Goal: Transaction & Acquisition: Purchase product/service

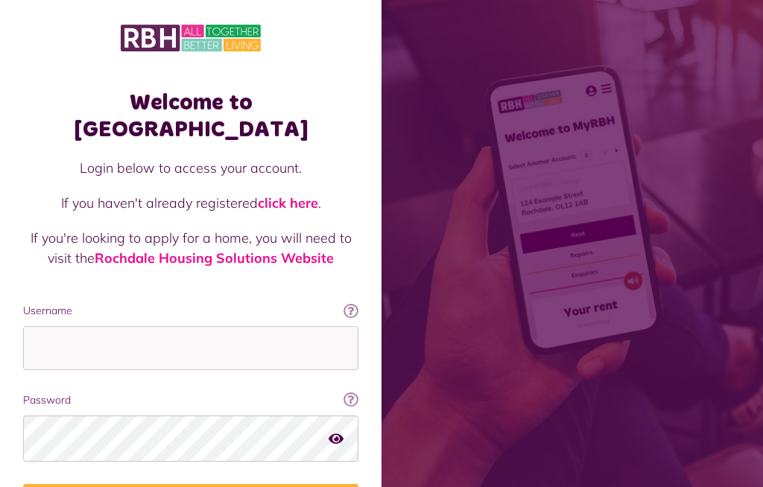
scroll to position [173, 0]
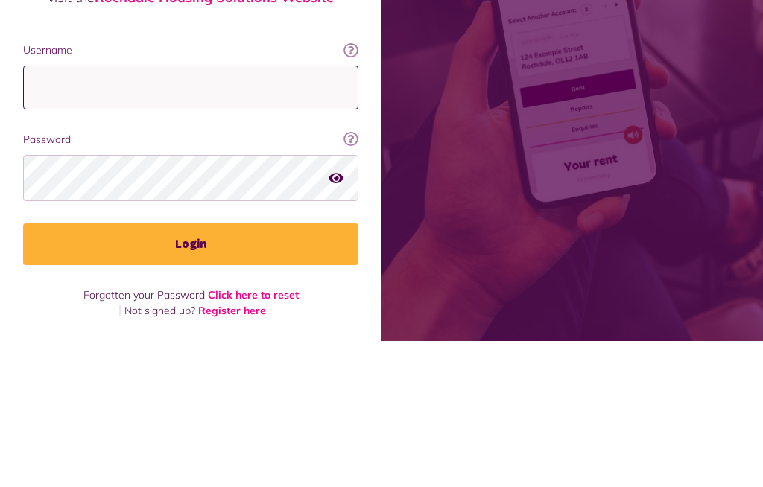
type input "**********"
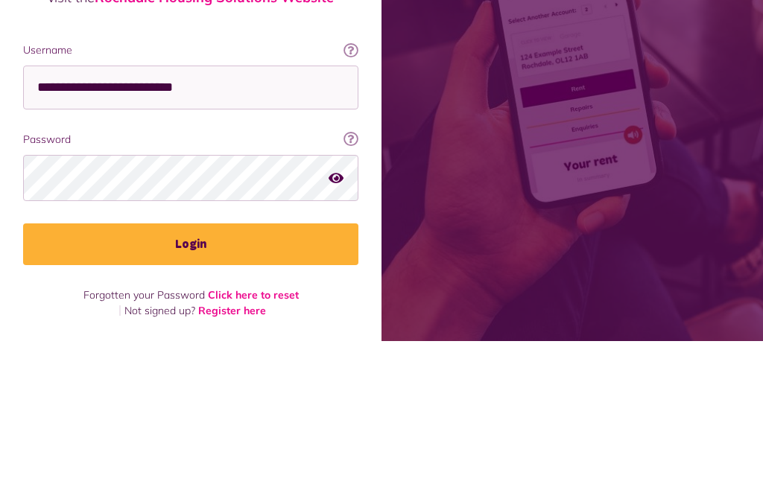
click at [191, 370] on button "Login" at bounding box center [190, 391] width 335 height 42
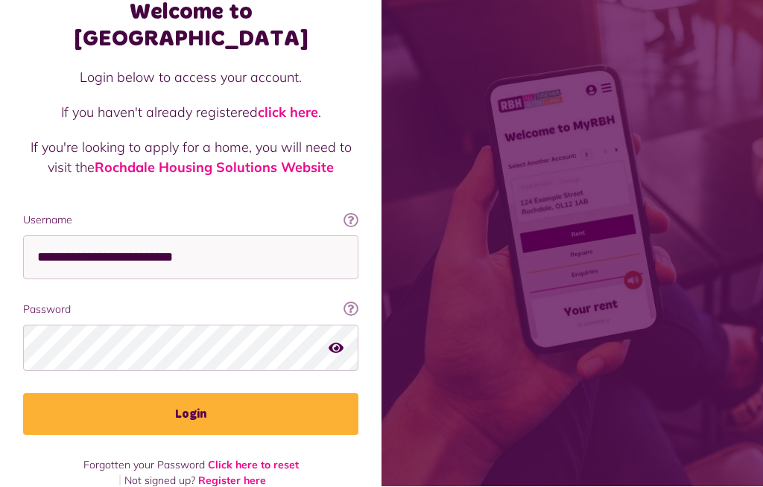
click at [236, 394] on button "Login" at bounding box center [190, 415] width 335 height 42
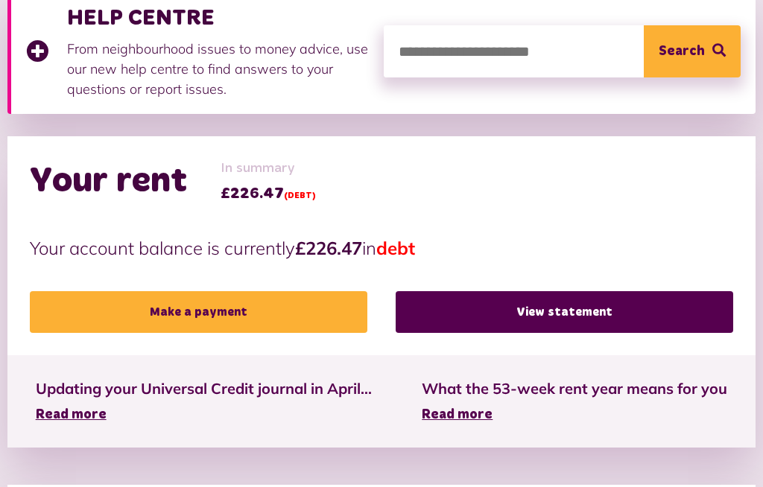
scroll to position [378, 0]
click at [270, 308] on link "Make a payment" at bounding box center [199, 312] width 338 height 42
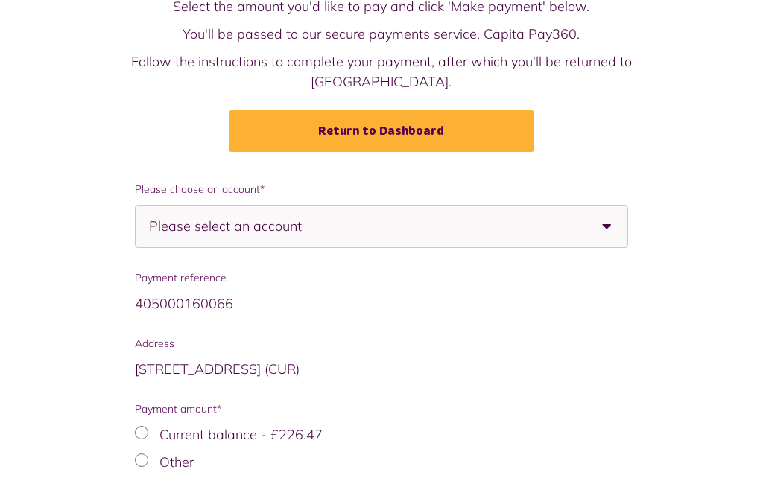
scroll to position [163, 0]
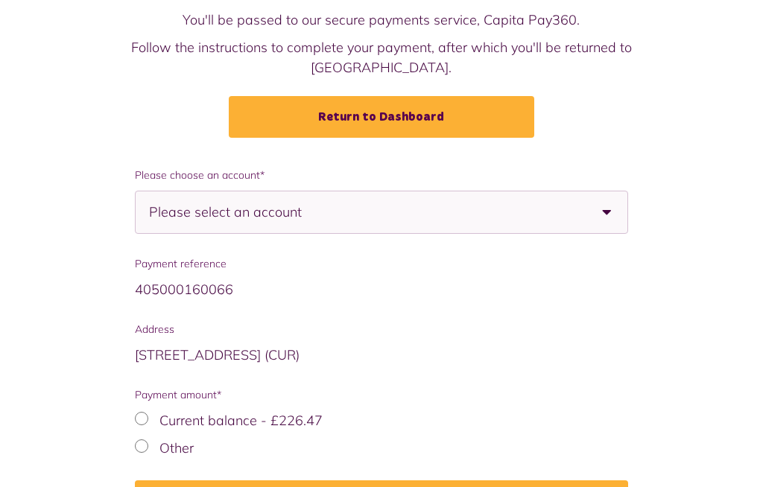
click at [603, 200] on b at bounding box center [607, 213] width 42 height 42
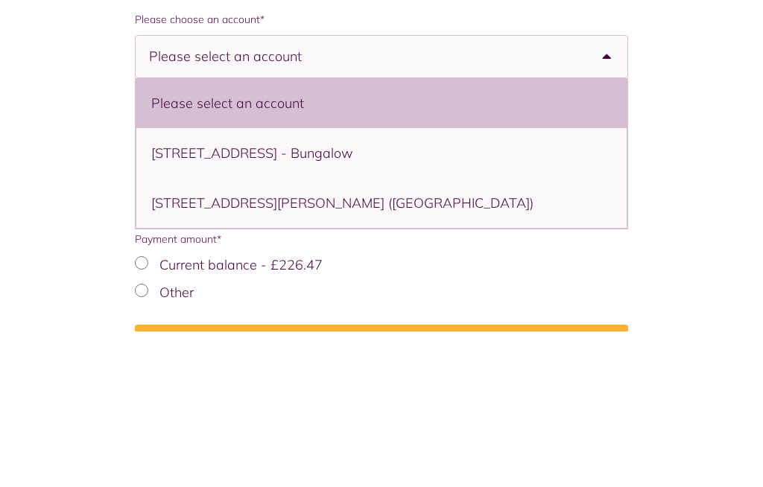
click at [445, 284] on li "16 Chatsworth Street, Rochdale, OL12 0SL - Bungalow" at bounding box center [381, 309] width 491 height 50
select select "**********"
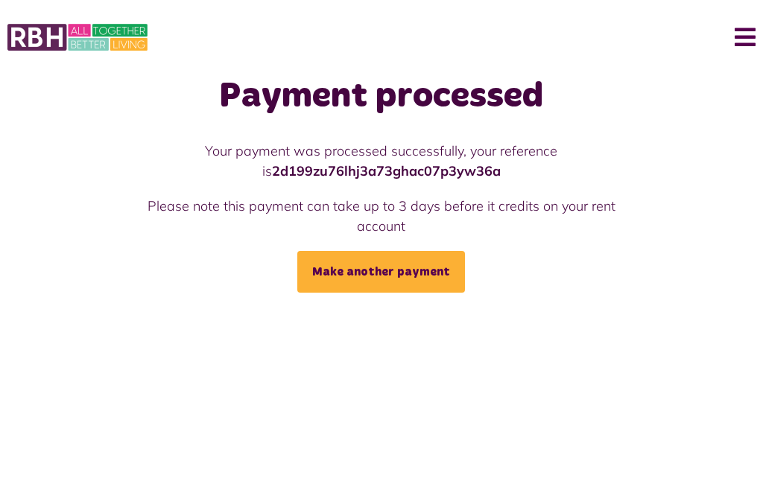
click at [753, 32] on button "Menu" at bounding box center [740, 38] width 32 height 46
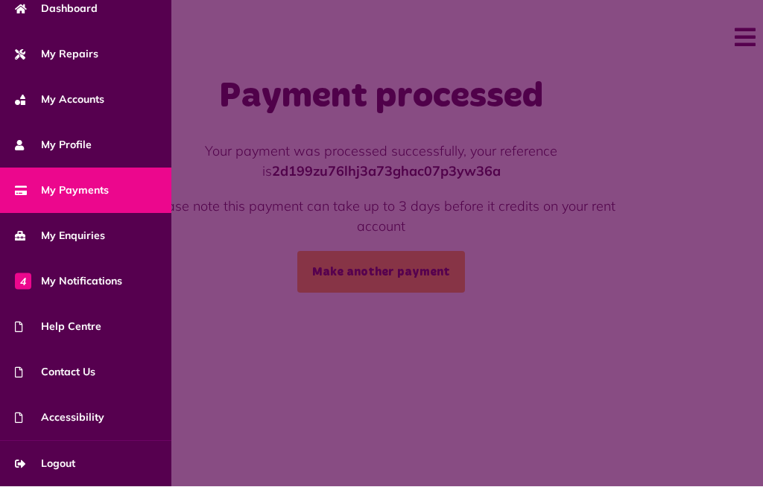
scroll to position [104, 0]
click at [83, 475] on link "Logout" at bounding box center [85, 464] width 171 height 45
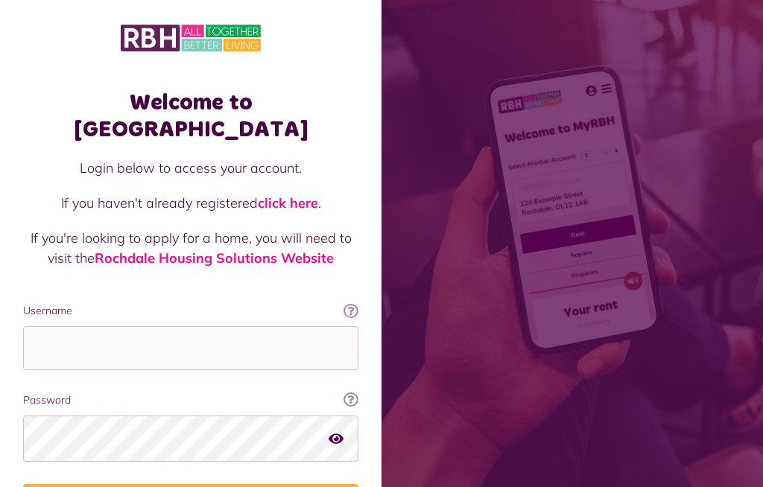
scroll to position [173, 0]
